Goal: Task Accomplishment & Management: Use online tool/utility

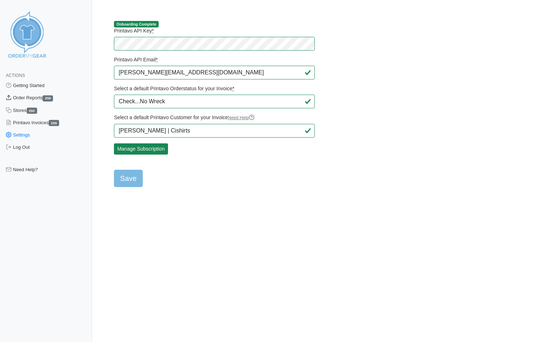
click at [31, 98] on link "Order Reports 259" at bounding box center [46, 98] width 92 height 12
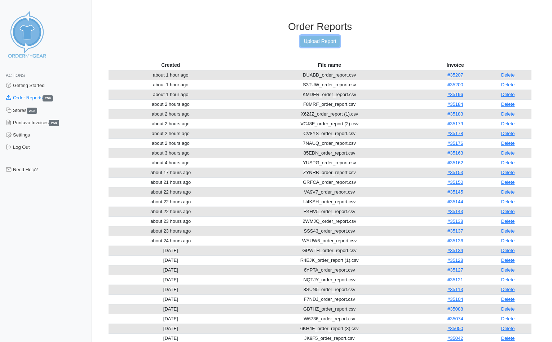
click at [316, 40] on link "Upload Report" at bounding box center [320, 41] width 39 height 11
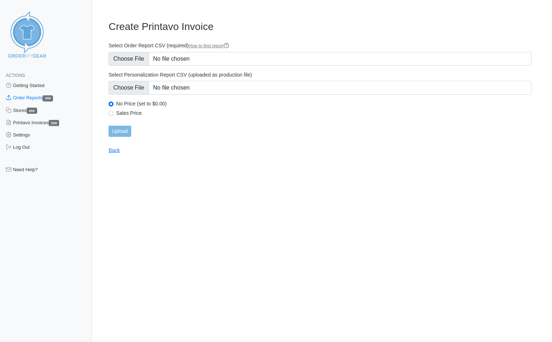
type input "C:\fakepath\675BM_order_report.csv"
click at [120, 131] on input "Upload" at bounding box center [120, 131] width 22 height 11
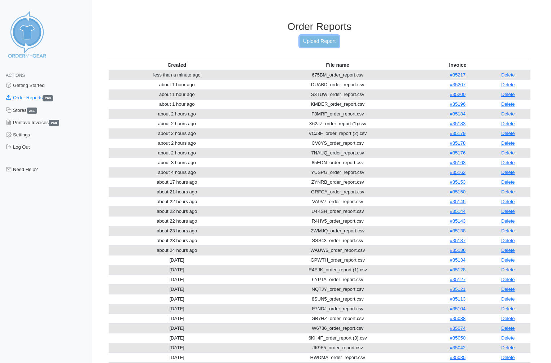
click at [319, 43] on link "Upload Report" at bounding box center [319, 41] width 39 height 11
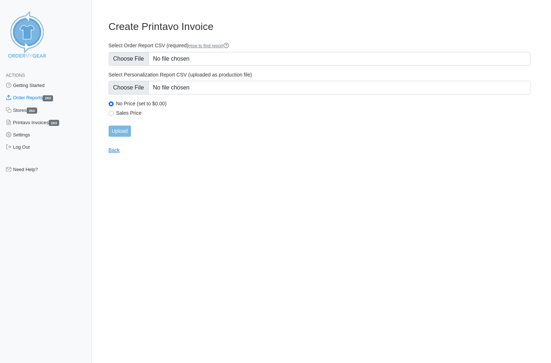
type input "C:\fakepath\8RMPJ_order_report.csv"
click at [109, 131] on input "Upload" at bounding box center [120, 131] width 22 height 11
